Goal: Communication & Community: Answer question/provide support

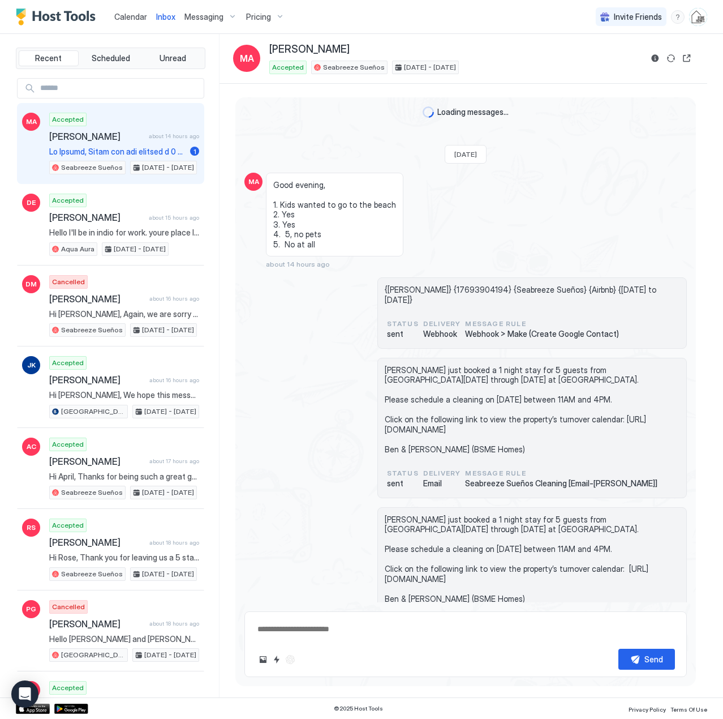
scroll to position [392, 0]
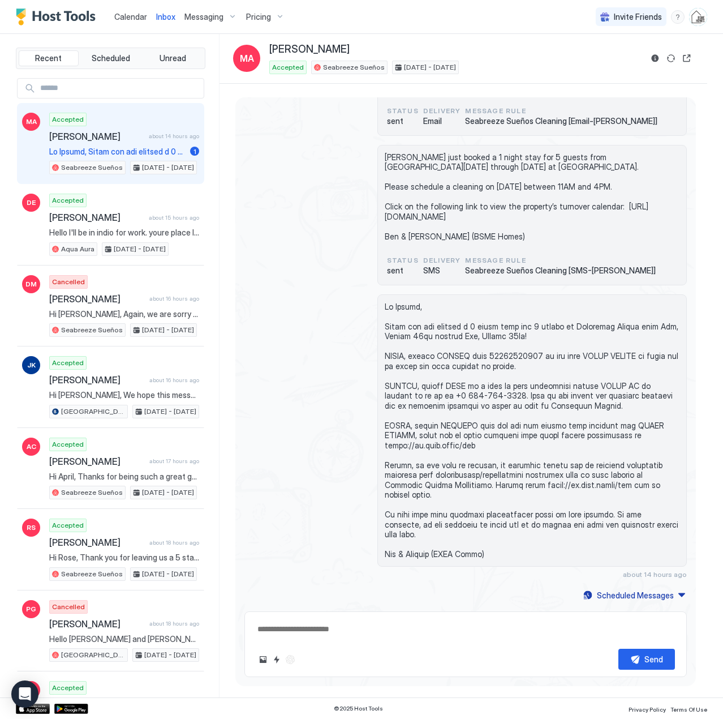
click at [88, 143] on div "Accepted [PERSON_NAME] about 14 hours ago 1 Seabreeze Sueños [DATE] - [DATE]" at bounding box center [124, 144] width 150 height 62
click at [143, 18] on span "Calendar" at bounding box center [130, 17] width 33 height 10
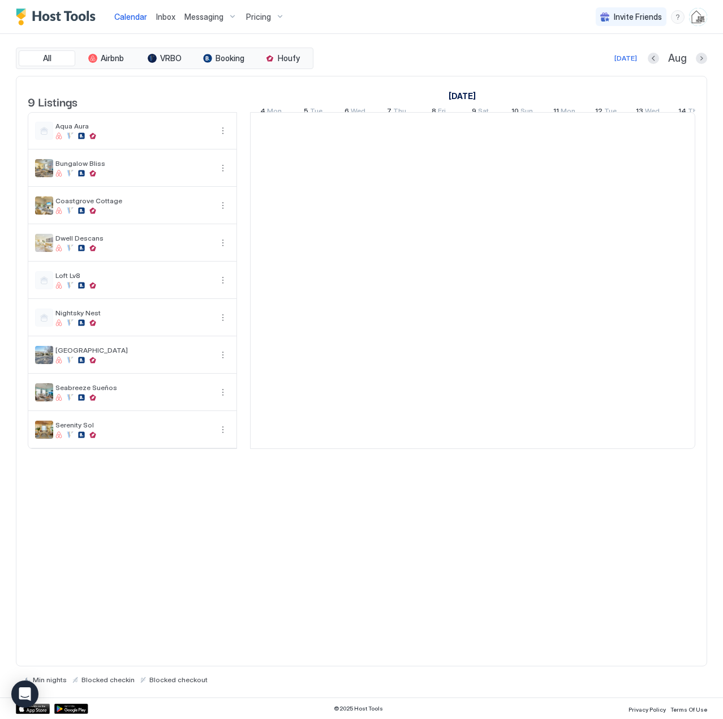
scroll to position [0, 629]
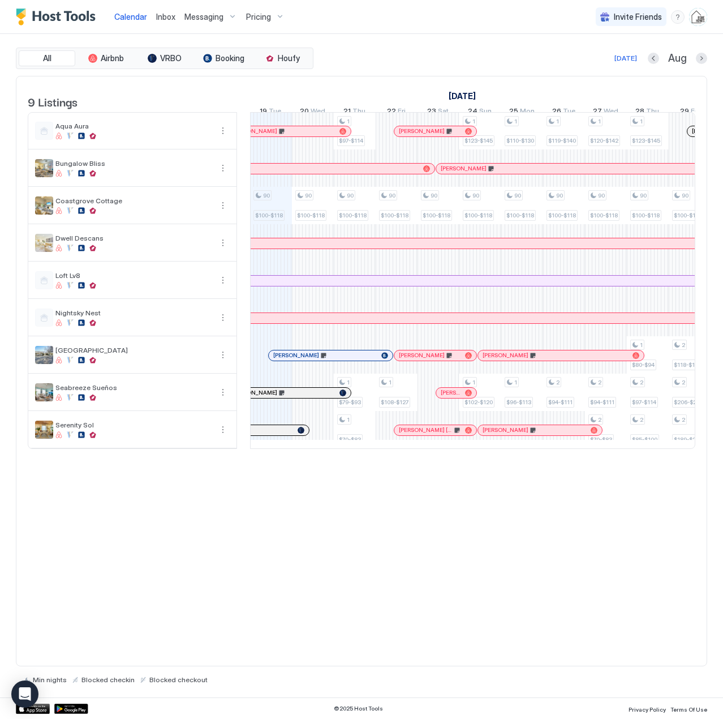
click at [168, 15] on span "Inbox" at bounding box center [165, 17] width 19 height 10
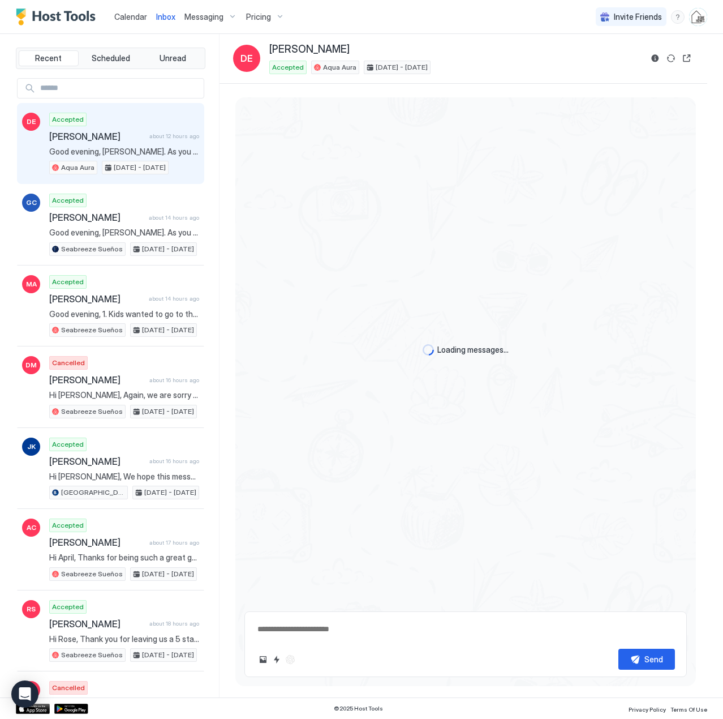
scroll to position [1924, 0]
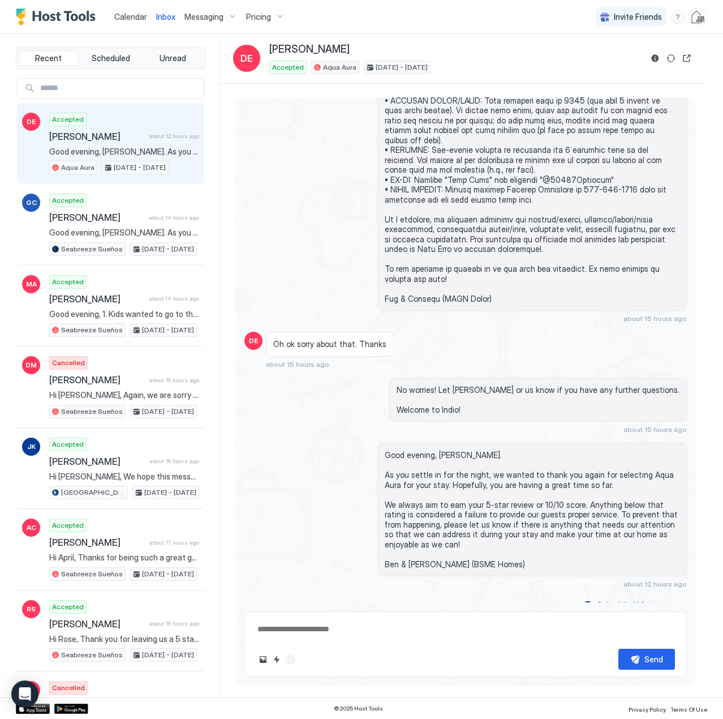
click at [136, 14] on span "Calendar" at bounding box center [130, 17] width 33 height 10
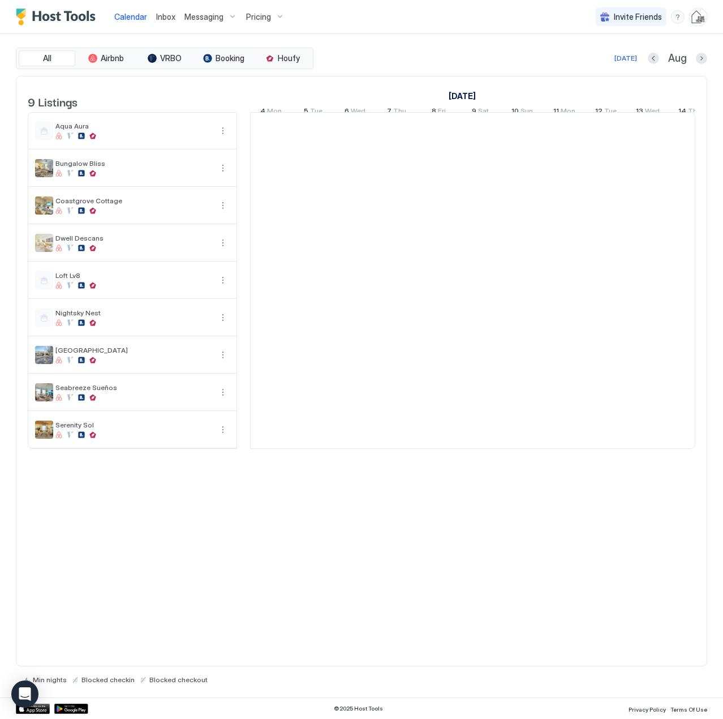
scroll to position [0, 629]
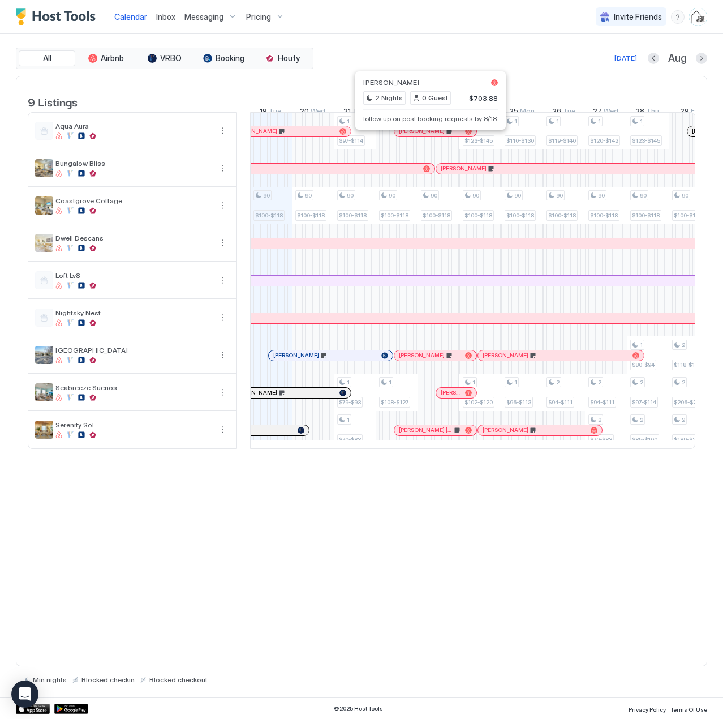
click at [427, 136] on div at bounding box center [426, 131] width 9 height 9
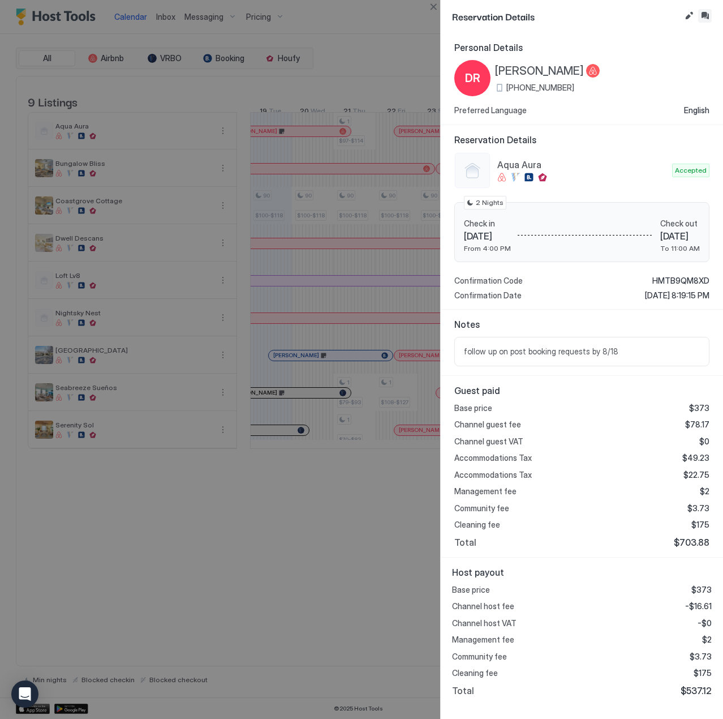
click at [705, 15] on button "Inbox" at bounding box center [706, 16] width 14 height 14
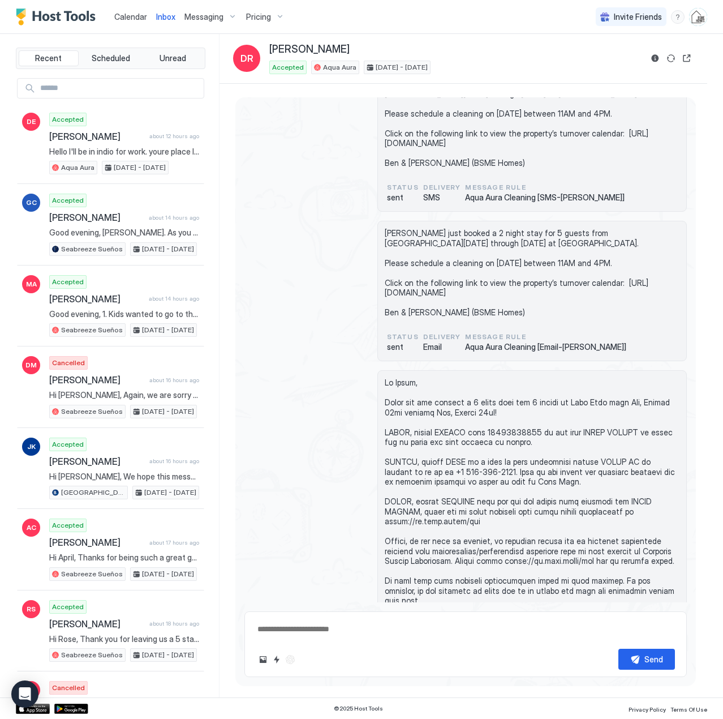
scroll to position [273, 0]
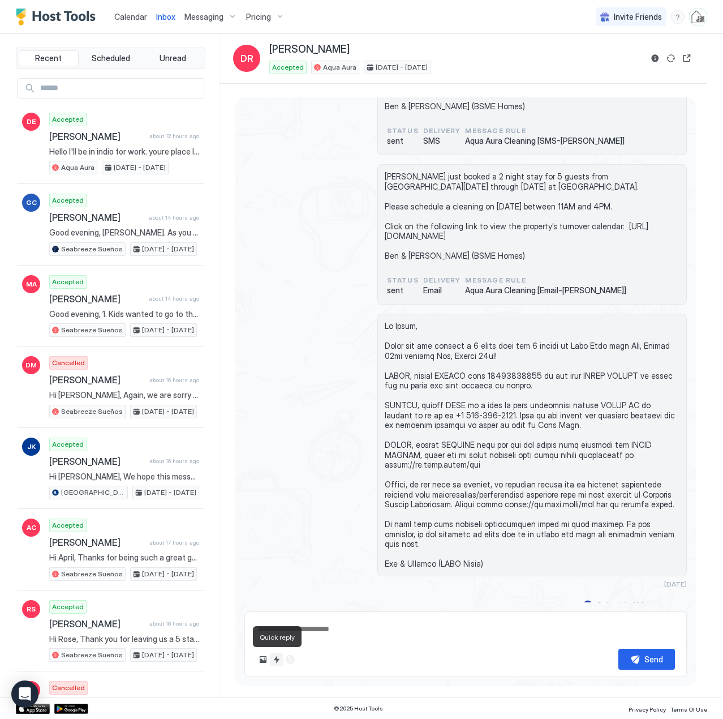
click at [275, 659] on button "Quick reply" at bounding box center [277, 660] width 14 height 14
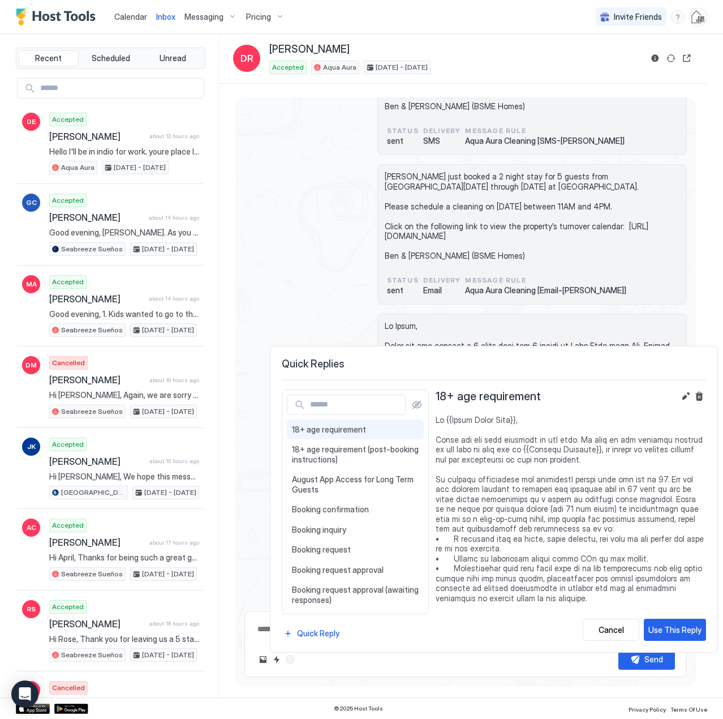
click at [342, 405] on input "Input Field" at bounding box center [356, 404] width 100 height 19
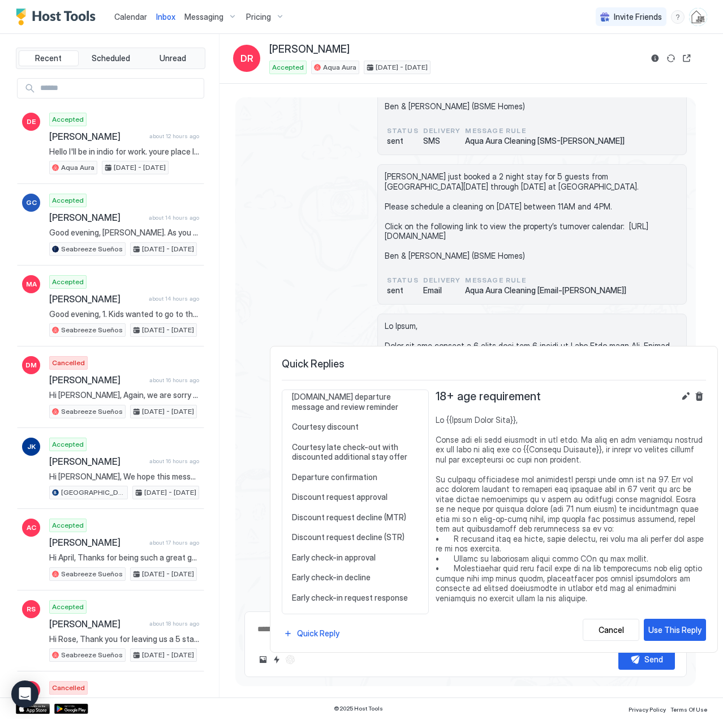
scroll to position [453, 0]
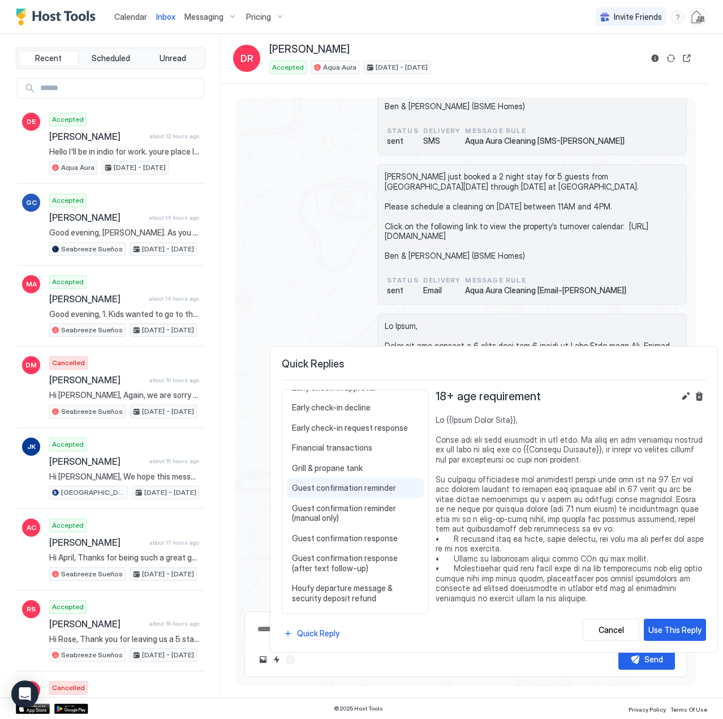
click at [343, 491] on span "Guest confirmation reminder" at bounding box center [355, 488] width 127 height 10
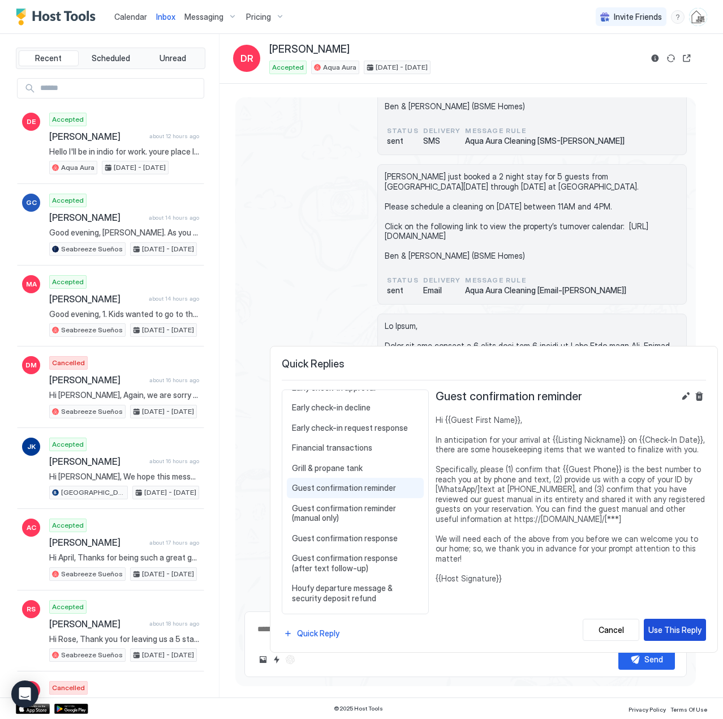
click at [667, 629] on div "Use This Reply" at bounding box center [675, 630] width 53 height 12
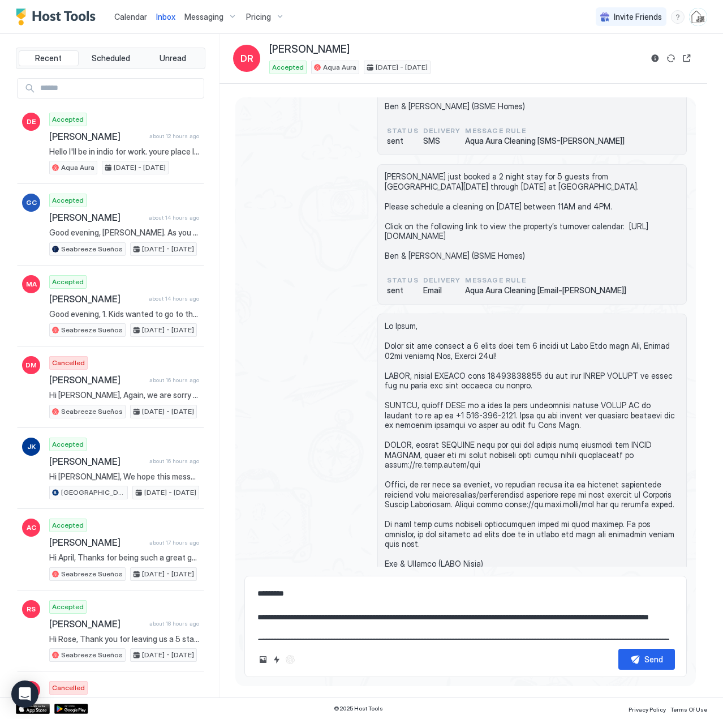
click at [337, 613] on textarea "**********" at bounding box center [465, 611] width 419 height 57
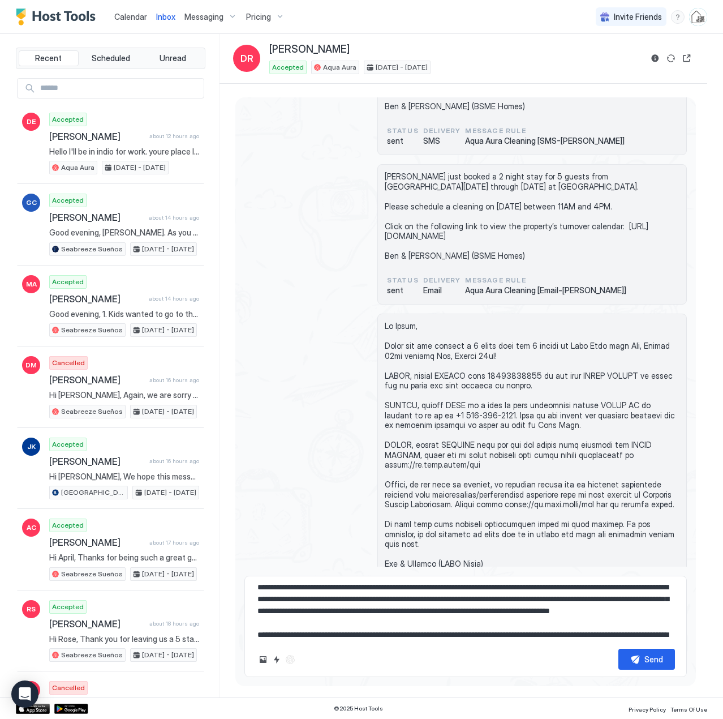
scroll to position [66, 0]
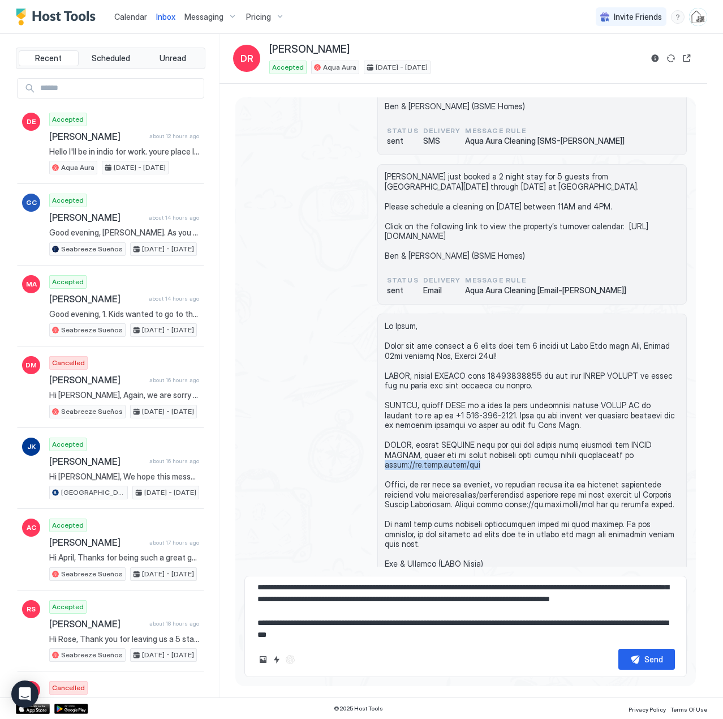
drag, startPoint x: 475, startPoint y: 466, endPoint x: 382, endPoint y: 465, distance: 93.4
click at [382, 465] on div at bounding box center [533, 445] width 310 height 263
copy span "[URL][DOMAIN_NAME]"
click at [418, 624] on textarea "**********" at bounding box center [465, 611] width 419 height 57
click at [310, 622] on textarea "**********" at bounding box center [465, 611] width 419 height 57
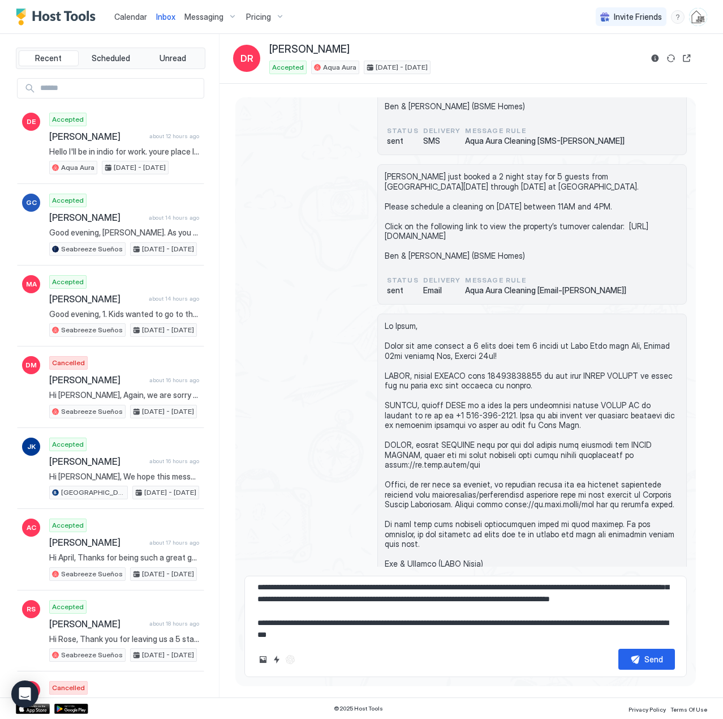
paste textarea
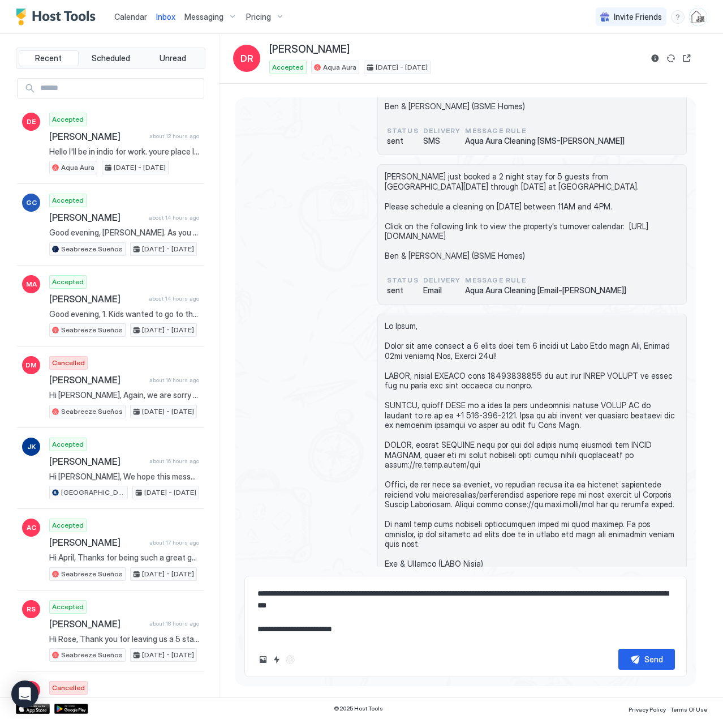
click at [376, 628] on textarea "**********" at bounding box center [465, 611] width 419 height 57
type textarea "**********"
click at [649, 663] on div "Send" at bounding box center [654, 659] width 19 height 12
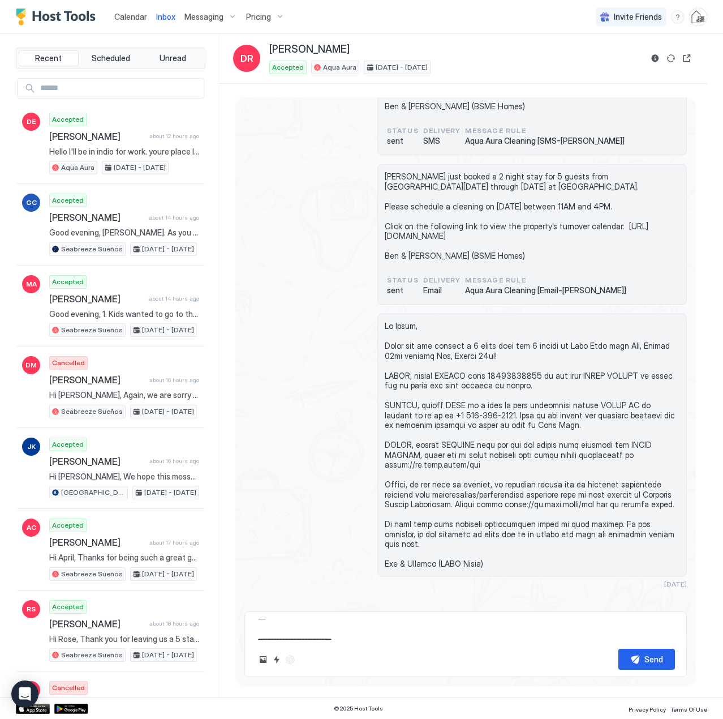
scroll to position [0, 0]
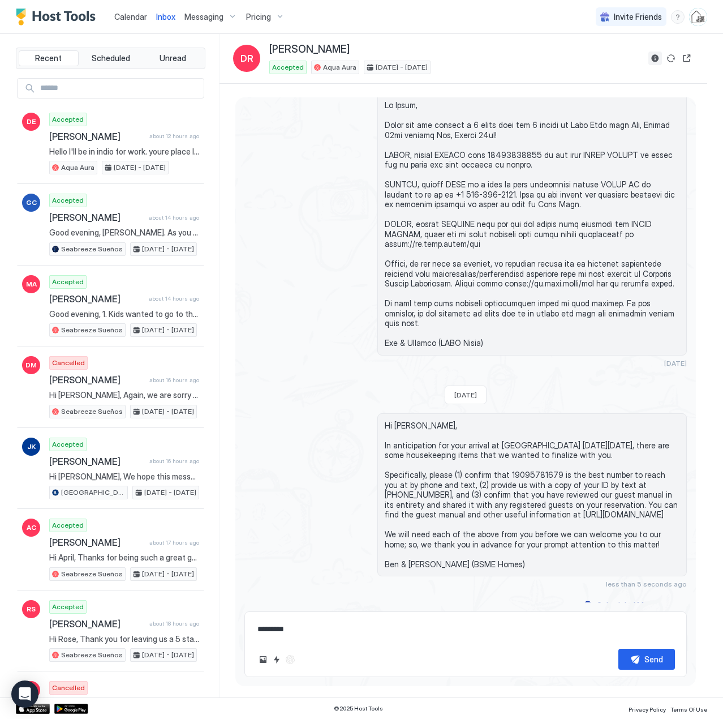
click at [653, 58] on button "Reservation information" at bounding box center [656, 59] width 14 height 14
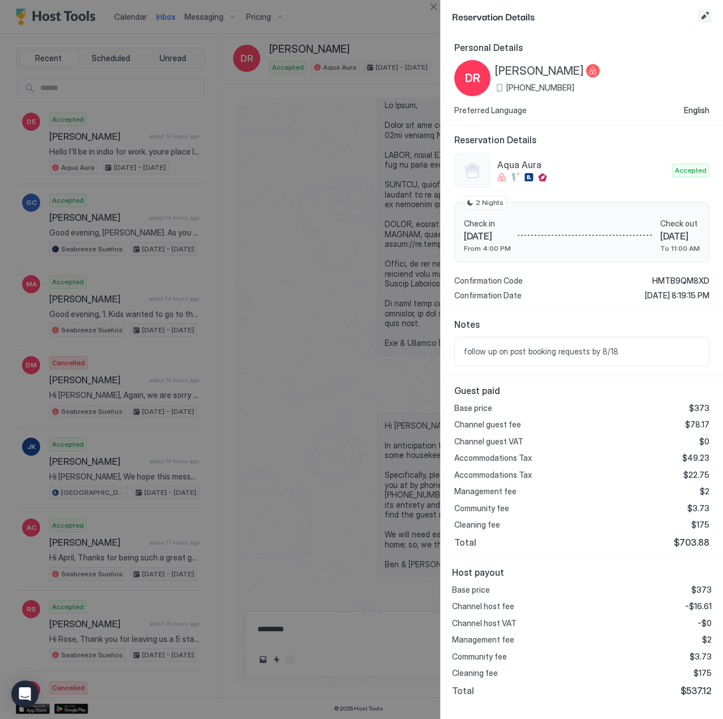
click at [710, 15] on button "Edit reservation" at bounding box center [706, 16] width 14 height 14
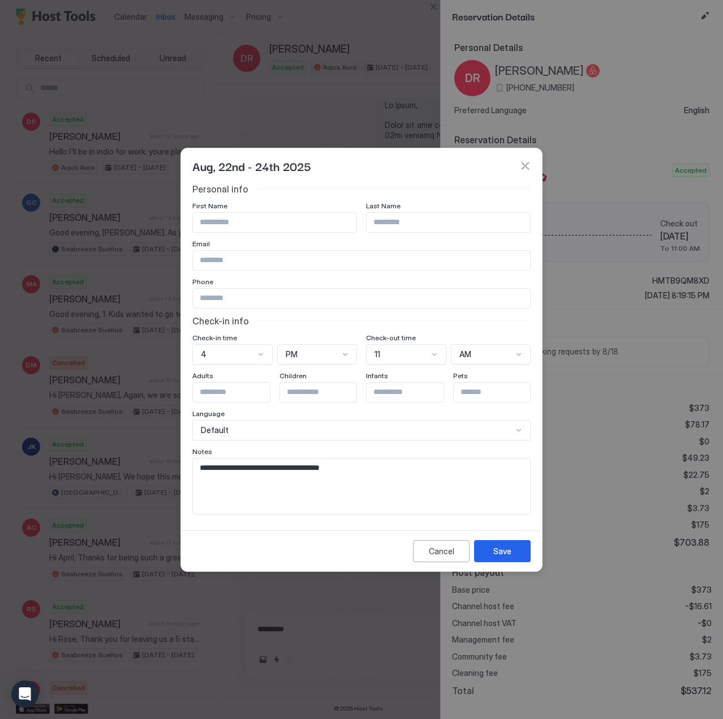
click at [369, 475] on textarea "**********" at bounding box center [361, 486] width 337 height 55
type textarea "**********"
click at [496, 551] on div "Save" at bounding box center [503, 551] width 18 height 12
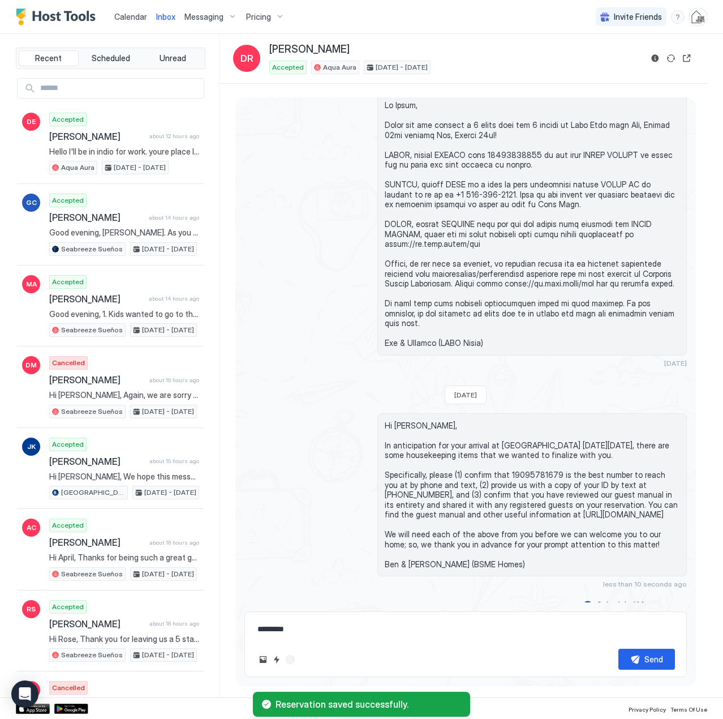
click at [122, 16] on span "Calendar" at bounding box center [130, 17] width 33 height 10
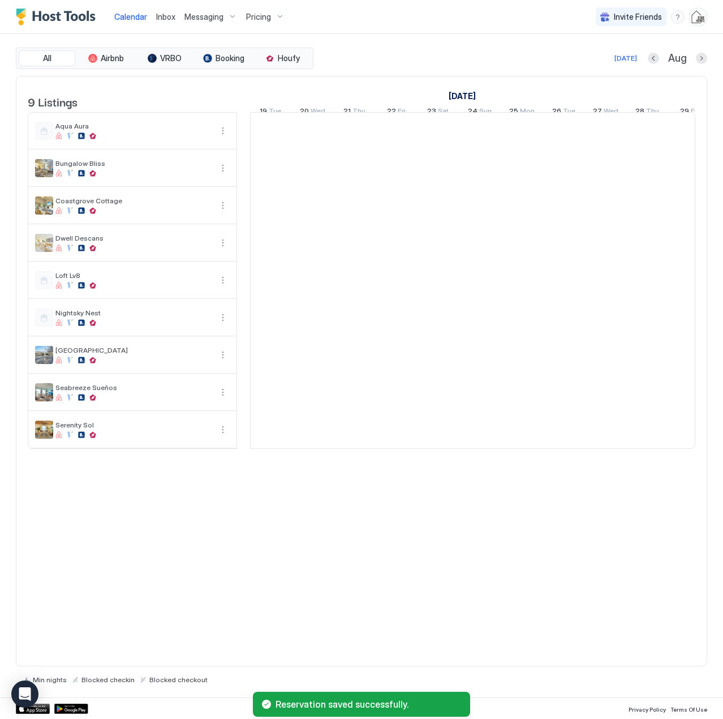
scroll to position [0, 629]
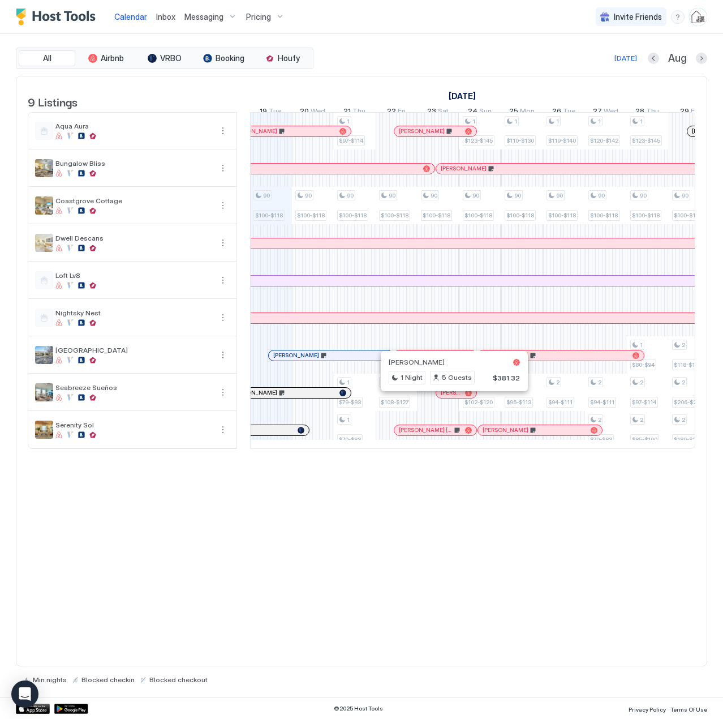
click at [451, 397] on div at bounding box center [451, 392] width 9 height 9
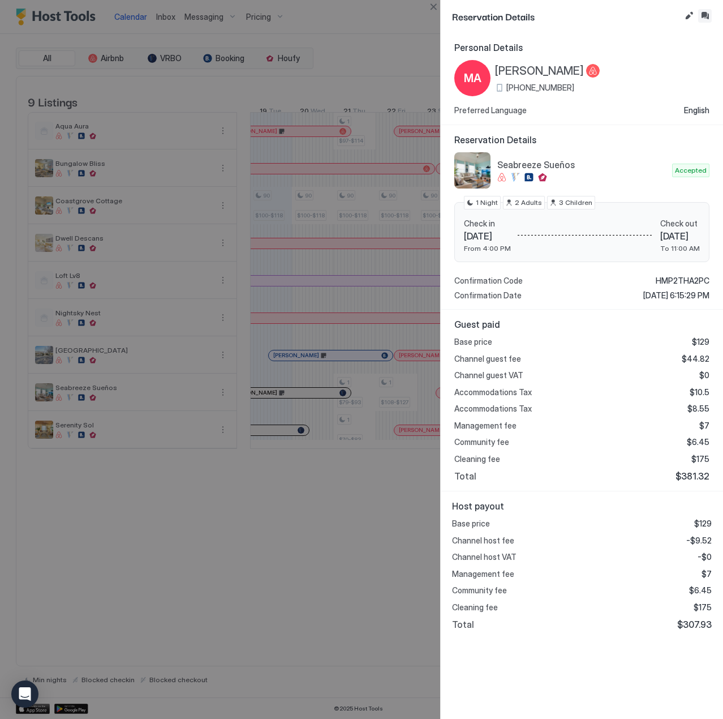
click at [702, 13] on button "Inbox" at bounding box center [706, 16] width 14 height 14
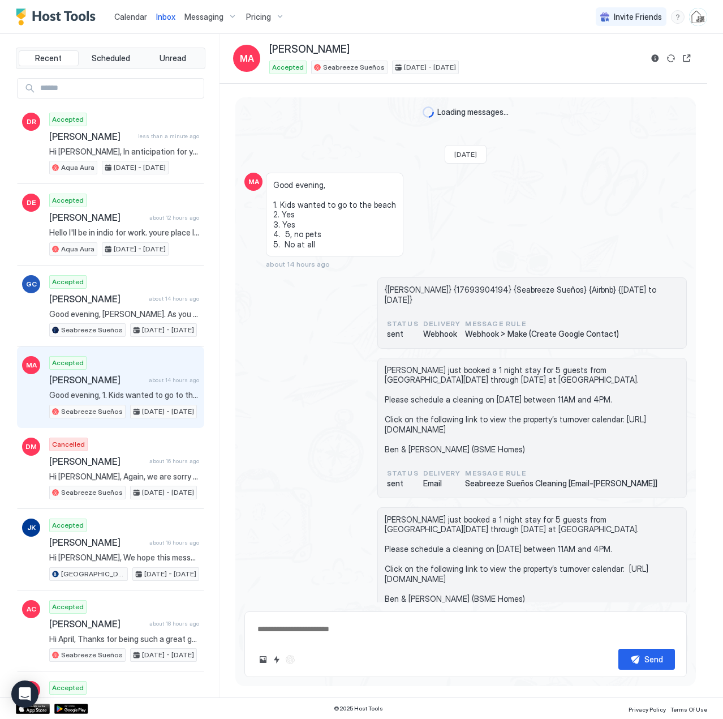
scroll to position [353, 0]
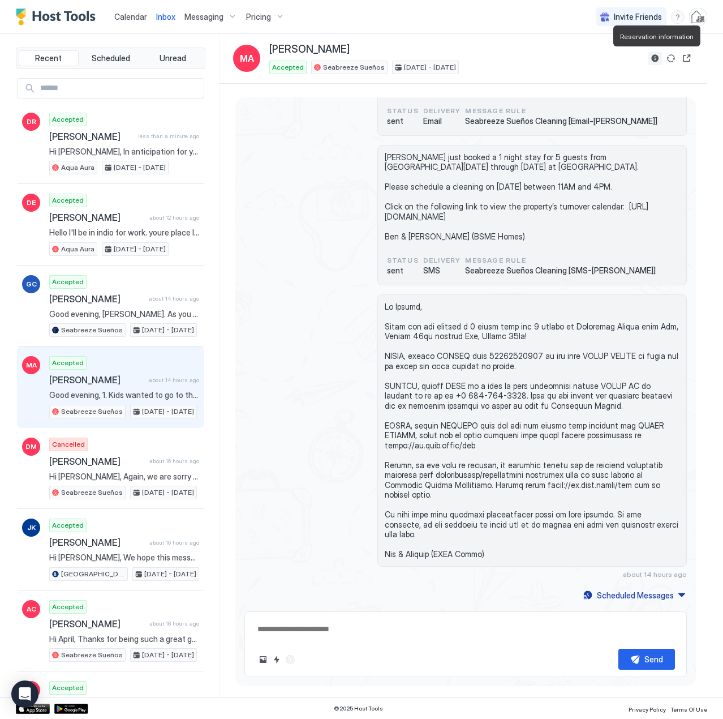
click at [653, 53] on button "Reservation information" at bounding box center [656, 59] width 14 height 14
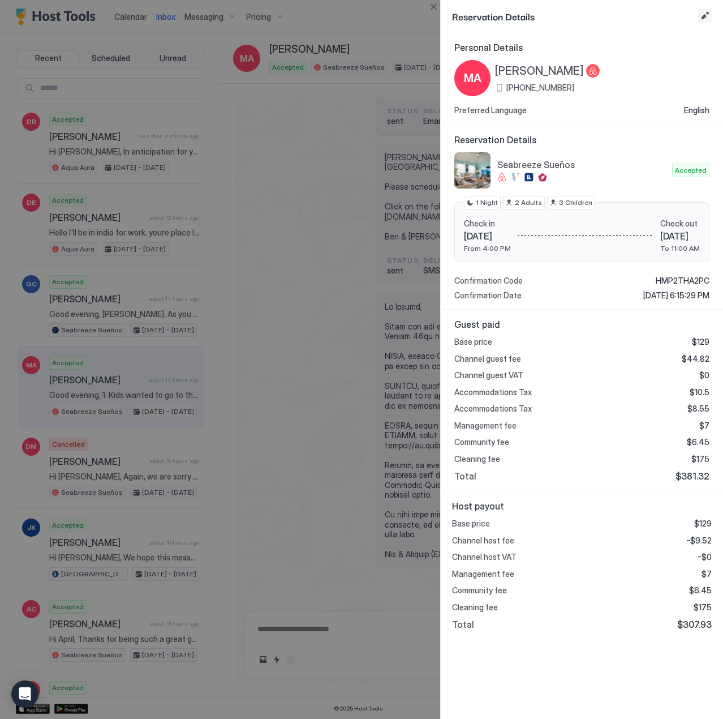
click at [704, 18] on button "Edit reservation" at bounding box center [706, 16] width 14 height 14
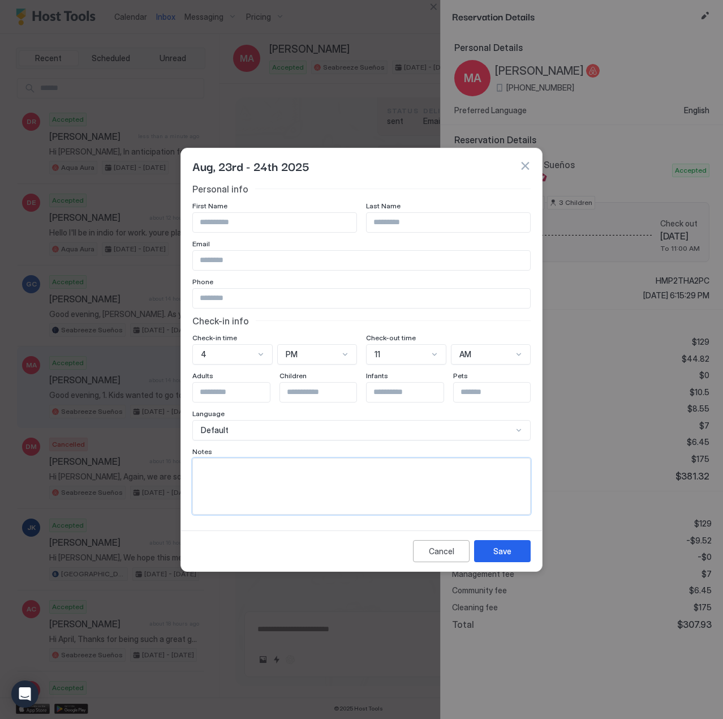
click at [239, 493] on textarea "Input Field" at bounding box center [361, 486] width 337 height 55
type textarea "*"
type textarea "**********"
click at [525, 550] on button "Save" at bounding box center [502, 551] width 57 height 22
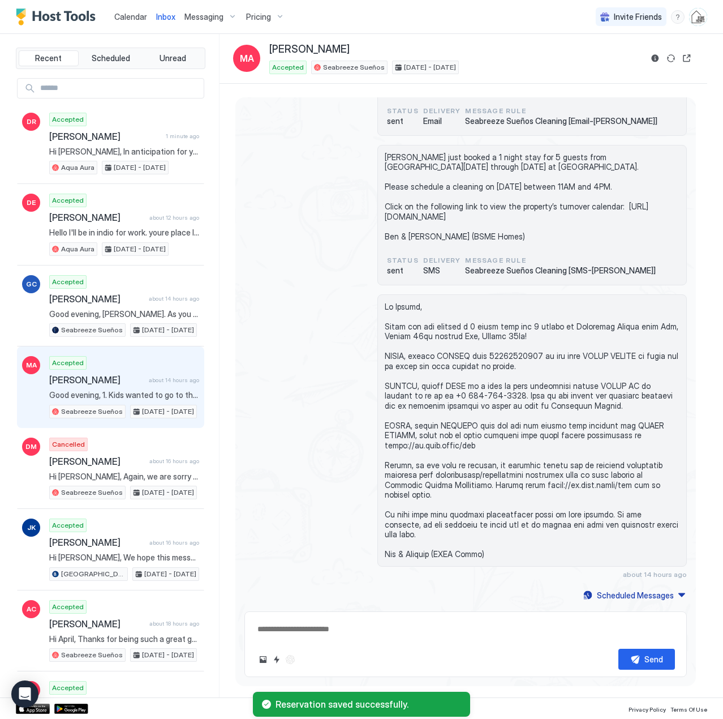
click at [123, 14] on span "Calendar" at bounding box center [130, 17] width 33 height 10
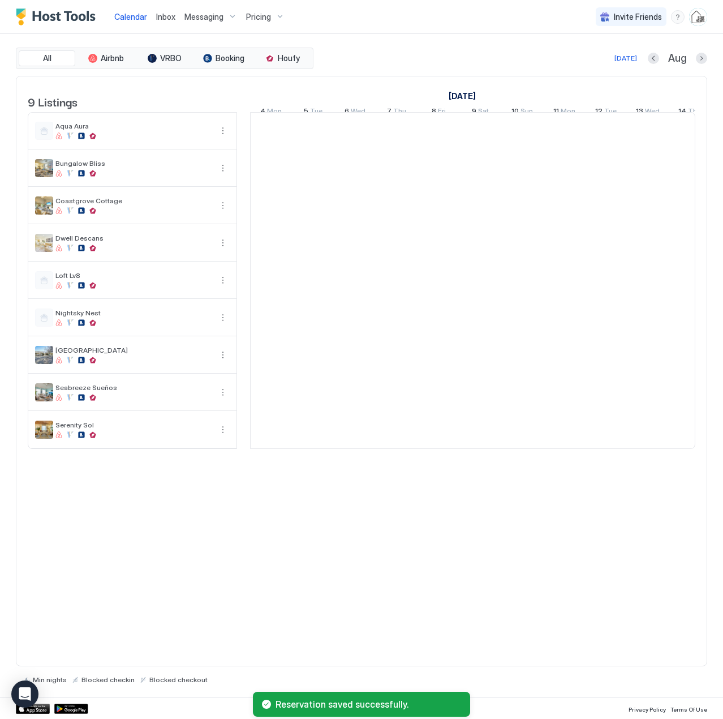
scroll to position [0, 629]
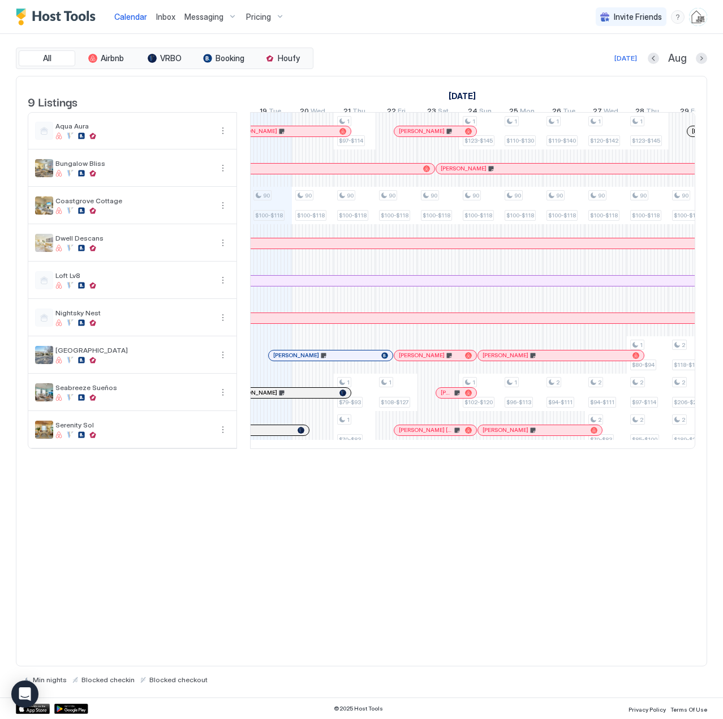
click at [162, 19] on span "Inbox" at bounding box center [165, 17] width 19 height 10
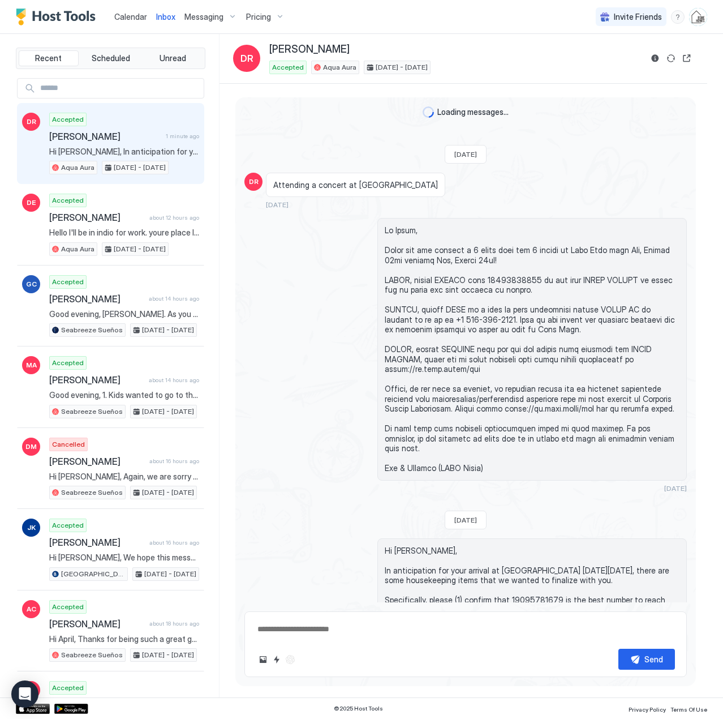
scroll to position [494, 0]
